Goal: Task Accomplishment & Management: Manage account settings

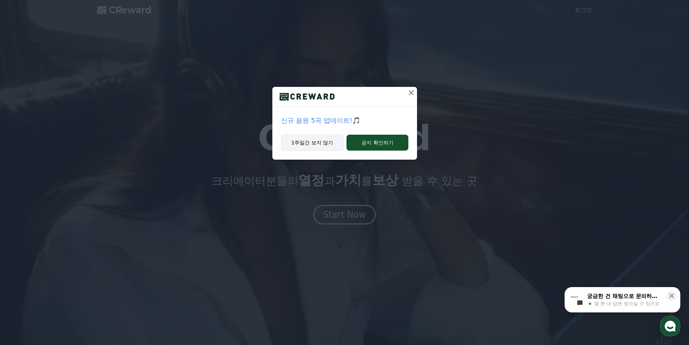
click at [313, 142] on button "1주일간 보지 않기" at bounding box center [312, 142] width 63 height 17
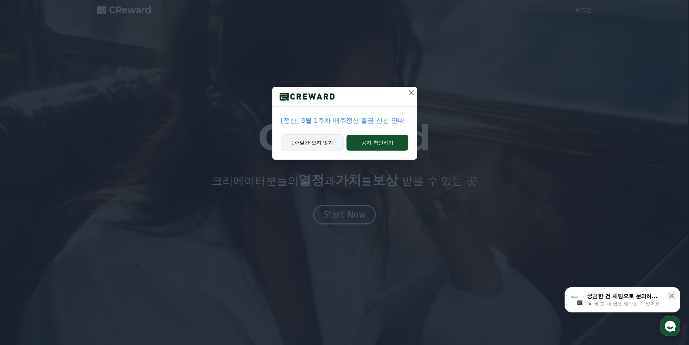
click at [304, 142] on button "1주일간 보지 않기" at bounding box center [312, 142] width 63 height 17
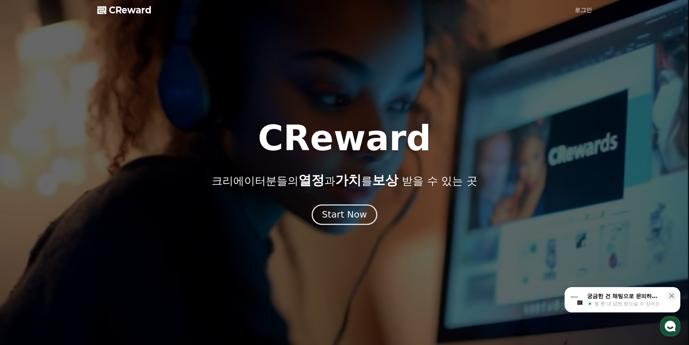
click at [342, 211] on div "Start Now" at bounding box center [344, 214] width 45 height 12
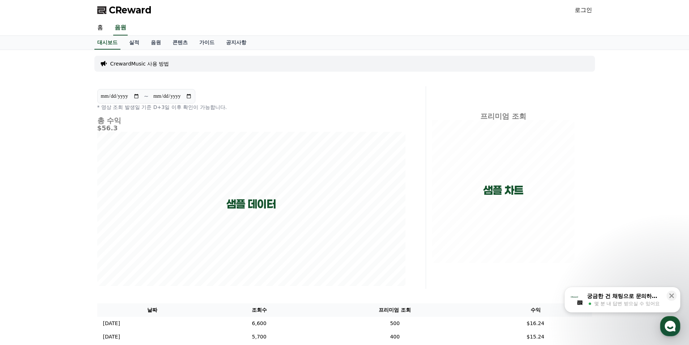
click at [579, 8] on link "로그인" at bounding box center [583, 10] width 17 height 9
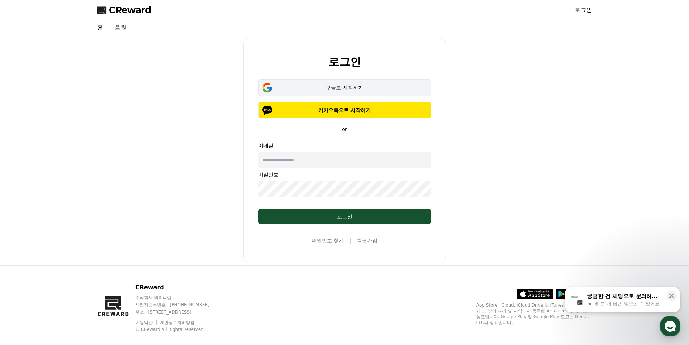
click at [336, 84] on div "구글로 시작하기" at bounding box center [345, 87] width 152 height 7
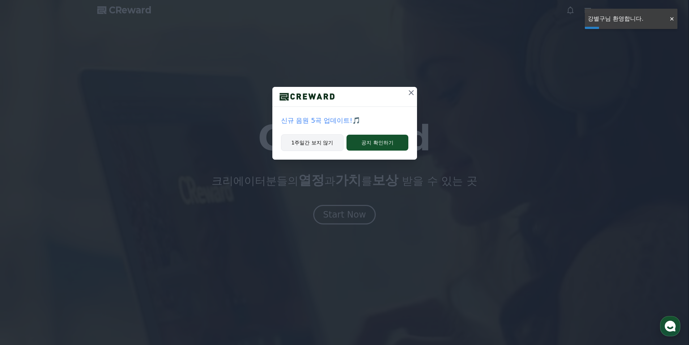
click at [308, 143] on button "1주일간 보지 않기" at bounding box center [312, 142] width 63 height 17
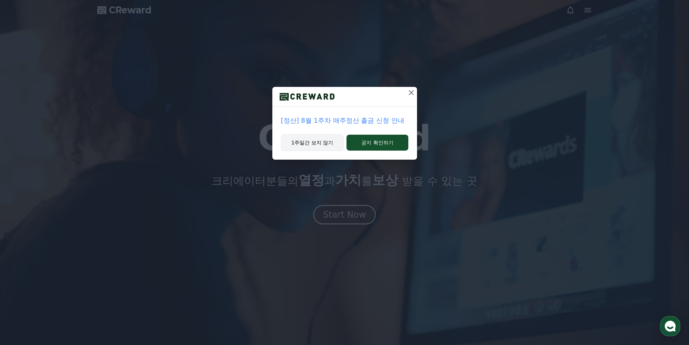
click at [319, 145] on button "1주일간 보지 않기" at bounding box center [312, 142] width 63 height 17
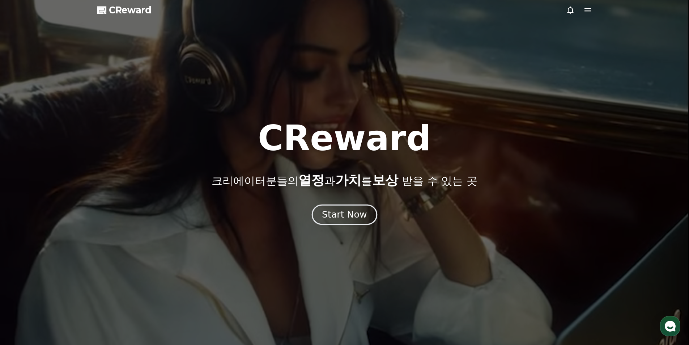
click at [354, 212] on div "Start Now" at bounding box center [344, 214] width 45 height 12
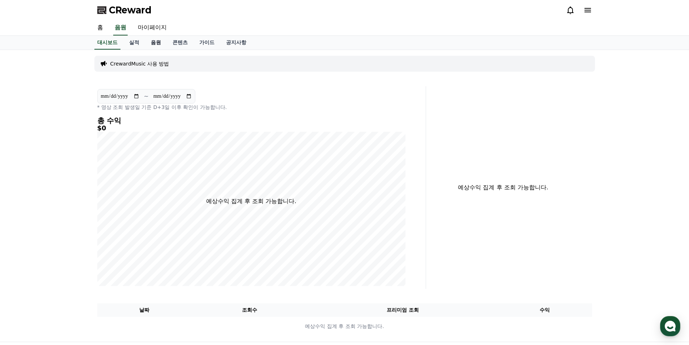
click at [157, 42] on link "음원" at bounding box center [156, 43] width 22 height 14
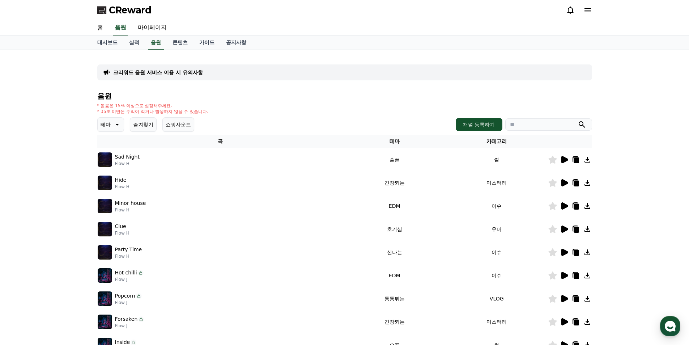
click at [566, 159] on icon at bounding box center [564, 159] width 7 height 7
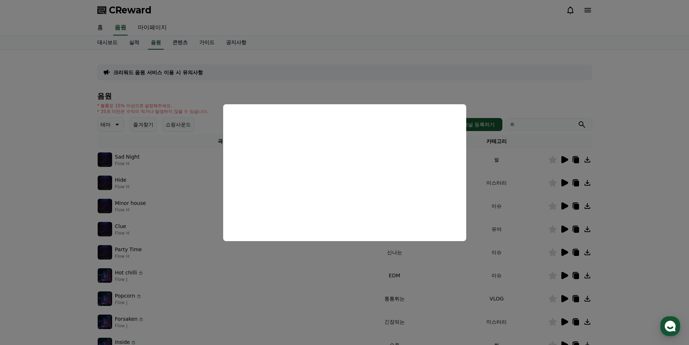
click at [479, 51] on button "close modal" at bounding box center [344, 172] width 689 height 345
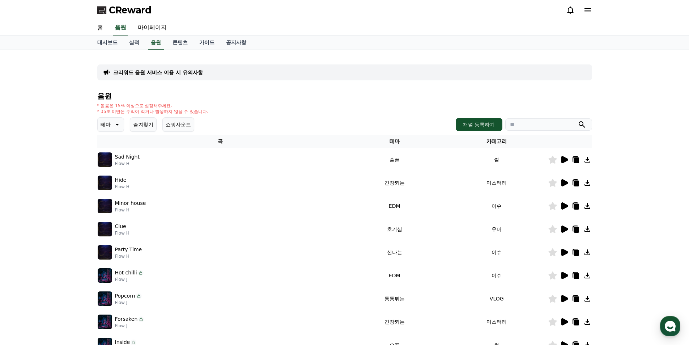
drag, startPoint x: 115, startPoint y: 111, endPoint x: 176, endPoint y: 109, distance: 60.8
click at [176, 109] on p "* 35초 미만은 수익이 적거나 발생하지 않을 수 있습니다." at bounding box center [152, 111] width 111 height 6
click at [242, 100] on div "음원 * 볼륨은 15% 이상으로 설정해주세요. * 35초 미만은 수익이 적거나 발생하지 않을 수 있습니다. 테마 즐겨찾기 쇼핑사운드 채널 등록…" at bounding box center [344, 243] width 495 height 302
click at [149, 26] on link "마이페이지" at bounding box center [152, 27] width 40 height 15
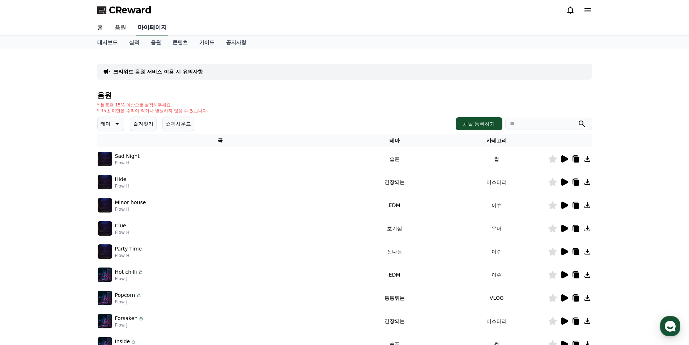
select select "**********"
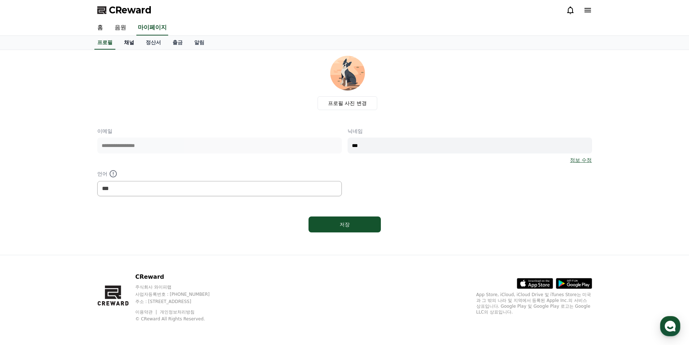
click at [131, 43] on link "채널" at bounding box center [129, 43] width 22 height 14
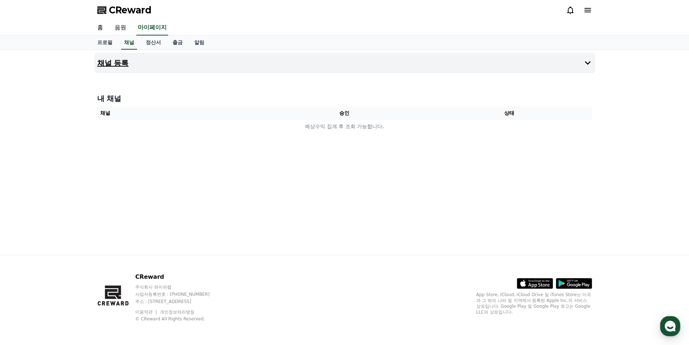
click at [175, 64] on button "채널 등록" at bounding box center [344, 63] width 500 height 20
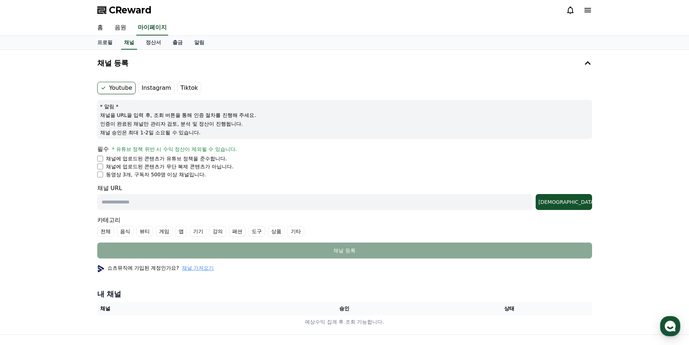
click at [152, 202] on input "text" at bounding box center [314, 202] width 435 height 16
paste input "**********"
click at [587, 199] on div "[DEMOGRAPHIC_DATA]" at bounding box center [563, 201] width 51 height 7
drag, startPoint x: 265, startPoint y: 203, endPoint x: 185, endPoint y: 209, distance: 80.1
click at [185, 209] on input "**********" at bounding box center [314, 202] width 435 height 16
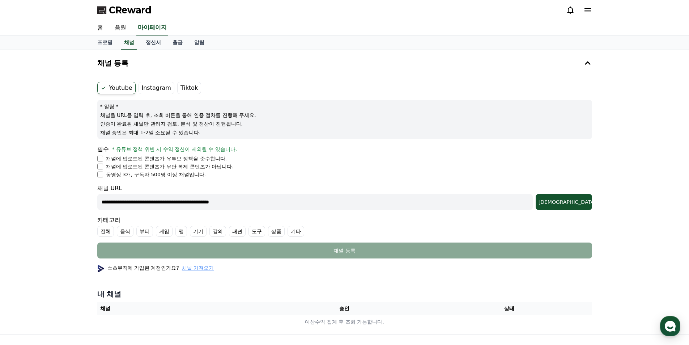
paste input "text"
type input "**********"
click at [580, 204] on div "[DEMOGRAPHIC_DATA]" at bounding box center [563, 201] width 51 height 7
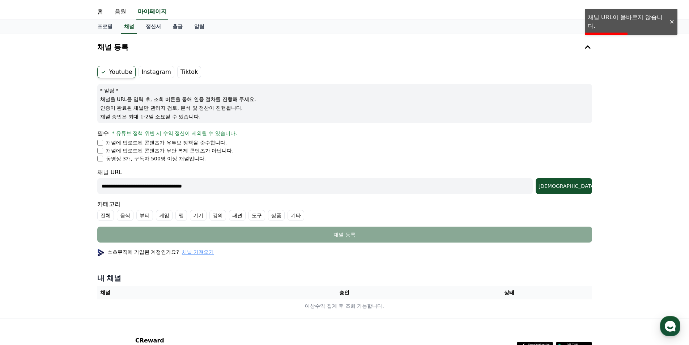
scroll to position [36, 0]
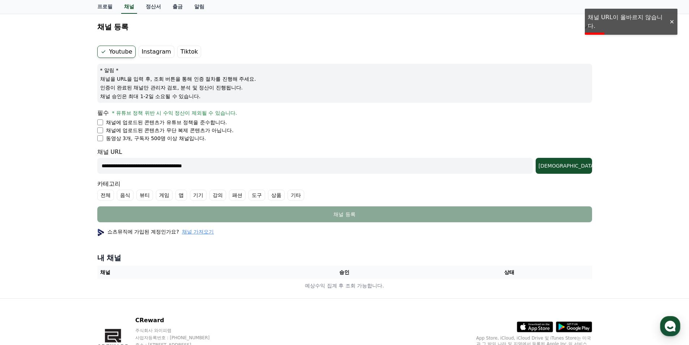
click at [196, 231] on span "채널 가져오기" at bounding box center [198, 231] width 32 height 7
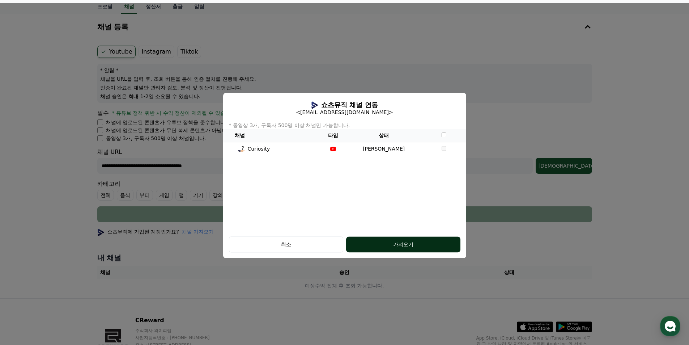
click at [402, 242] on div "가져오기" at bounding box center [403, 243] width 85 height 7
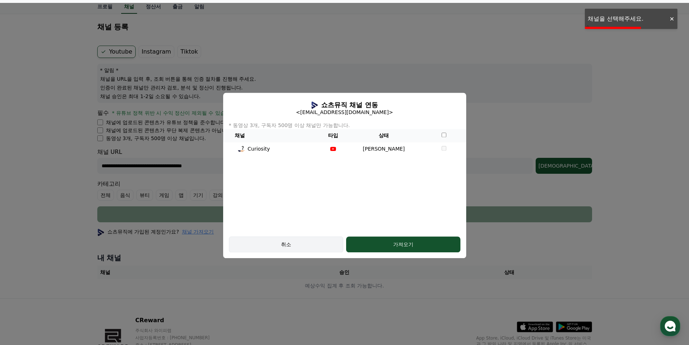
click at [285, 245] on div "취소" at bounding box center [285, 243] width 93 height 7
